Goal: Task Accomplishment & Management: Complete application form

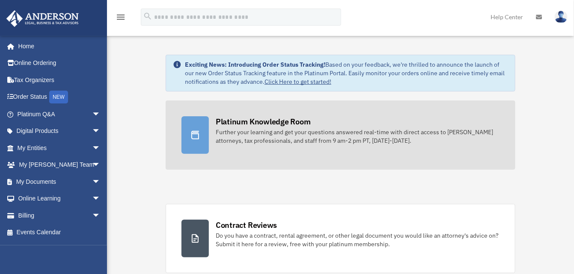
click at [265, 131] on div "Further your learning and get your questions answered real-time with direct acc…" at bounding box center [358, 136] width 284 height 17
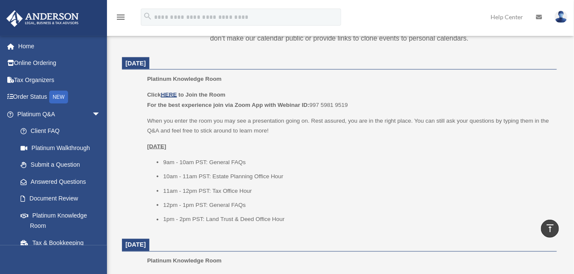
scroll to position [342, 0]
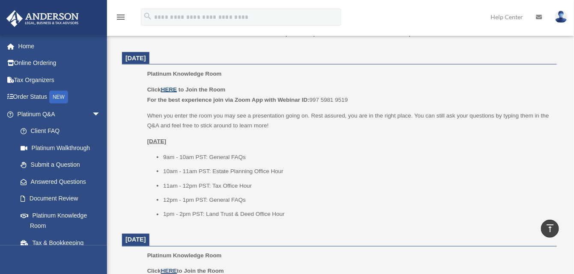
click at [169, 89] on u "HERE" at bounding box center [169, 89] width 16 height 6
click at [171, 86] on u "HERE" at bounding box center [169, 89] width 16 height 6
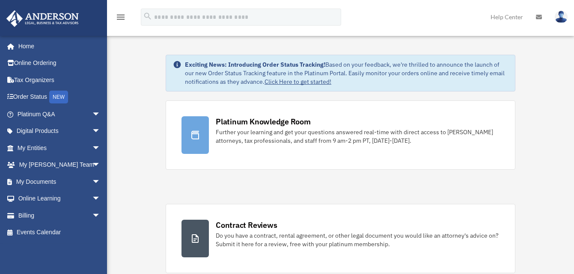
scroll to position [43, 0]
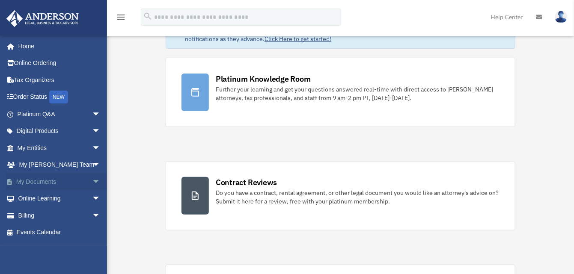
click at [92, 183] on span "arrow_drop_down" at bounding box center [100, 182] width 17 height 18
click at [34, 199] on link "Box" at bounding box center [62, 198] width 101 height 17
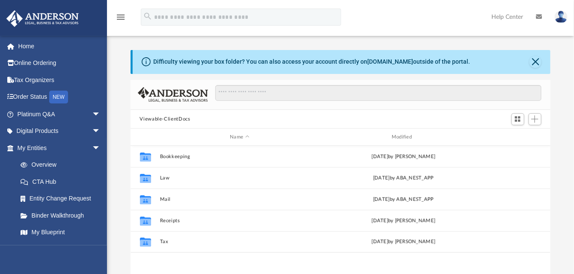
scroll to position [187, 413]
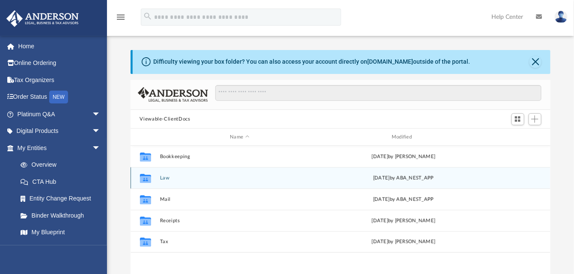
click at [165, 180] on button "Law" at bounding box center [240, 178] width 160 height 6
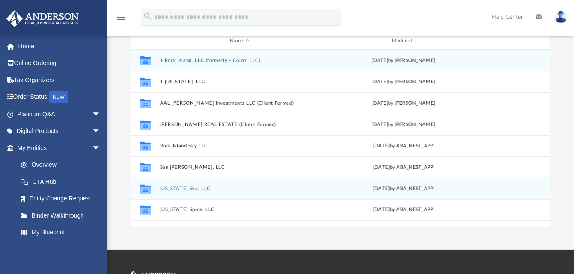
scroll to position [128, 0]
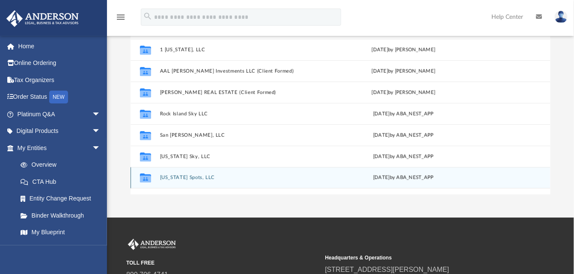
click at [191, 178] on button "[US_STATE] Spots, LLC" at bounding box center [240, 178] width 160 height 6
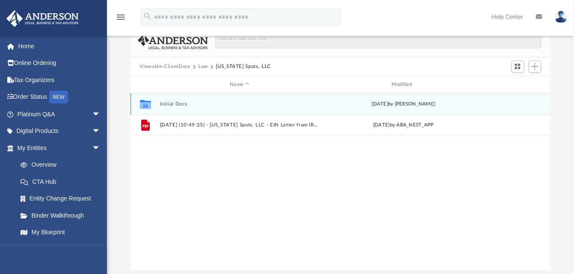
scroll to position [0, 0]
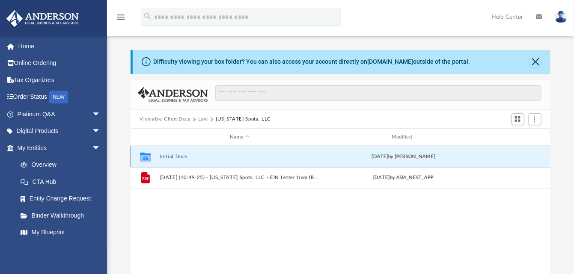
click at [171, 154] on button "Initial Docs" at bounding box center [240, 157] width 160 height 6
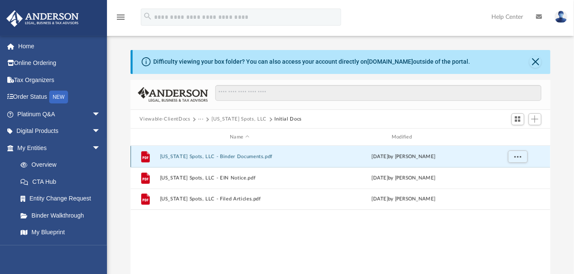
click at [194, 156] on button "Virginia Spots, LLC - Binder Documents.pdf" at bounding box center [240, 157] width 160 height 6
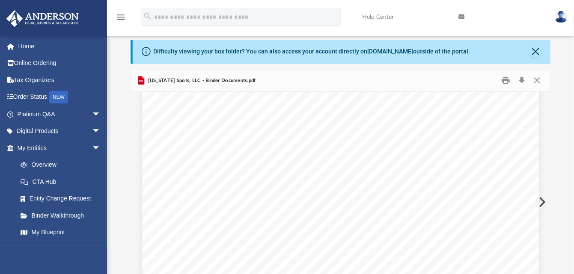
scroll to position [27891, 0]
click at [309, 54] on div "Difficulty viewing your box folder? You can also access your account directly o…" at bounding box center [312, 51] width 317 height 9
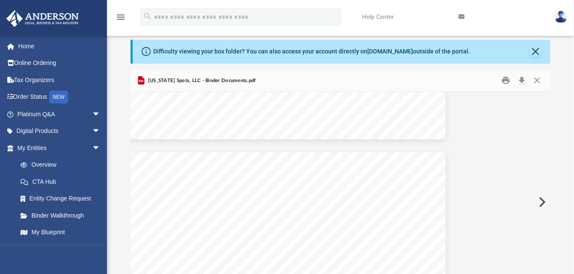
drag, startPoint x: 546, startPoint y: 229, endPoint x: 547, endPoint y: 198, distance: 31.7
click at [547, 202] on body "X Get a chance to win 6 months of Platinum for free just by filling out this su…" at bounding box center [287, 239] width 574 height 499
drag, startPoint x: 545, startPoint y: 178, endPoint x: 541, endPoint y: 218, distance: 40.0
click at [541, 218] on div "Operating Agreement of Virginia Spots, LLC Page 24 of 39 indemnification includ…" at bounding box center [341, 202] width 420 height 221
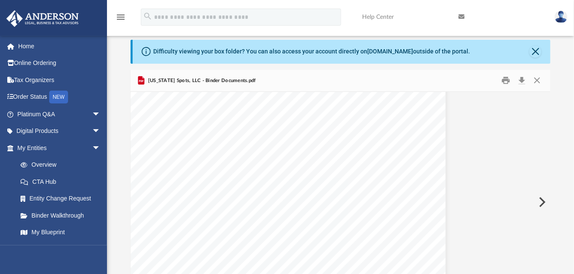
scroll to position [19238, 99]
click at [535, 81] on button "Close" at bounding box center [536, 80] width 15 height 13
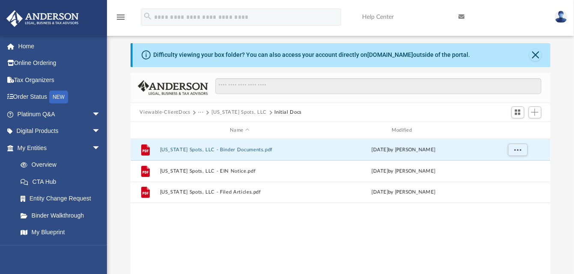
scroll to position [0, 0]
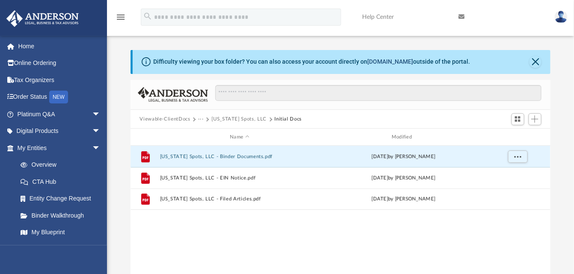
click at [389, 62] on link "box.com" at bounding box center [391, 61] width 46 height 7
click at [31, 147] on link "My Entities arrow_drop_down" at bounding box center [59, 148] width 107 height 17
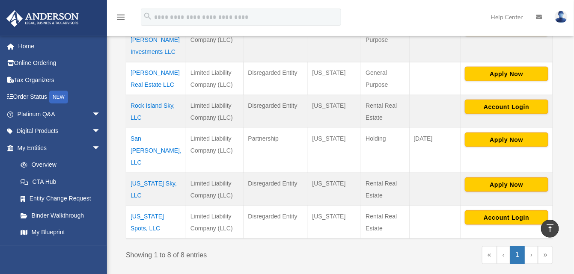
scroll to position [300, 0]
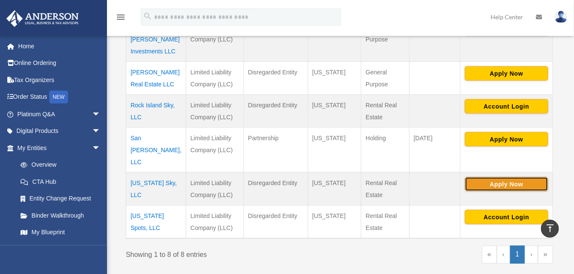
click at [502, 177] on button "Apply Now" at bounding box center [506, 184] width 83 height 15
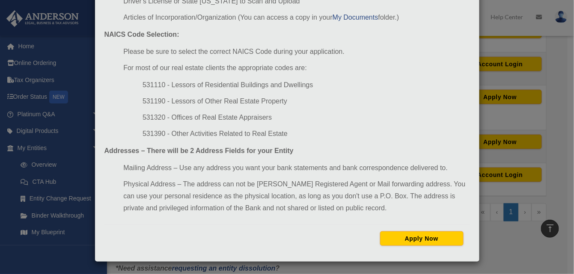
scroll to position [385, 0]
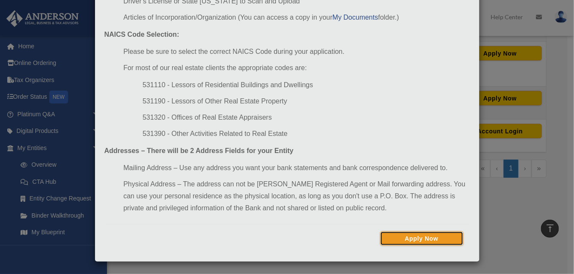
click at [427, 237] on button "Apply Now" at bounding box center [421, 239] width 83 height 15
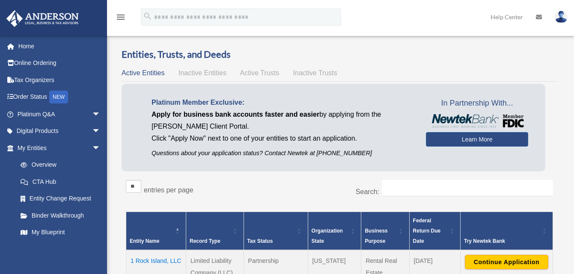
scroll to position [385, 0]
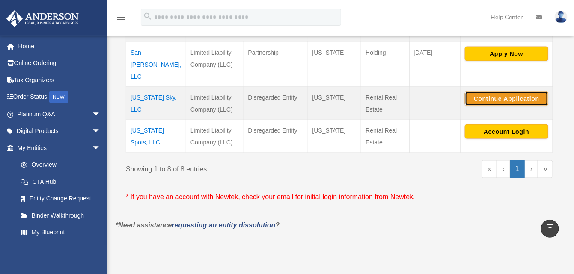
click at [497, 92] on button "Continue Application" at bounding box center [506, 99] width 83 height 15
click at [150, 87] on td "[US_STATE] Sky, LLC" at bounding box center [156, 103] width 60 height 33
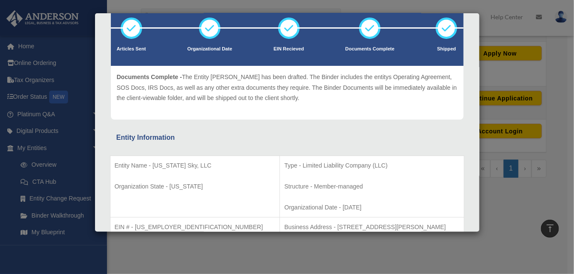
scroll to position [53, 0]
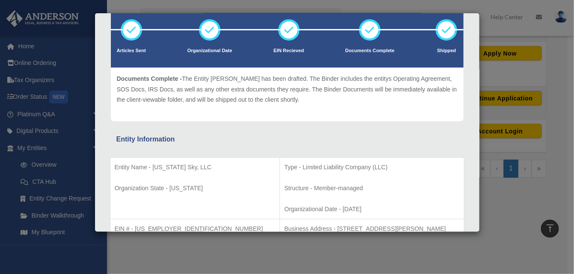
click at [512, 199] on div "Details × Articles Sent Organizational Date" at bounding box center [287, 137] width 574 height 274
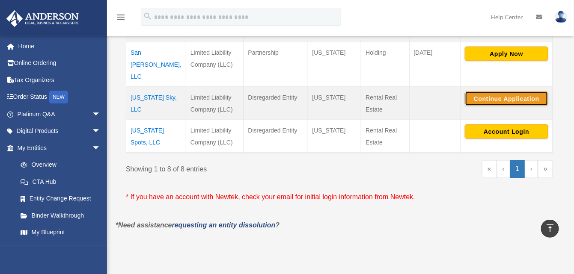
click at [506, 92] on button "Continue Application" at bounding box center [506, 99] width 83 height 15
